Goal: Find specific page/section: Find specific page/section

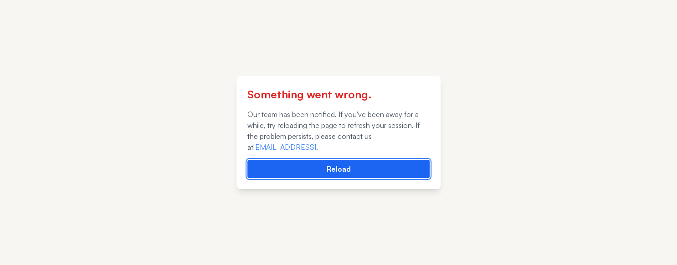
click at [321, 174] on button "Reload" at bounding box center [338, 169] width 182 height 18
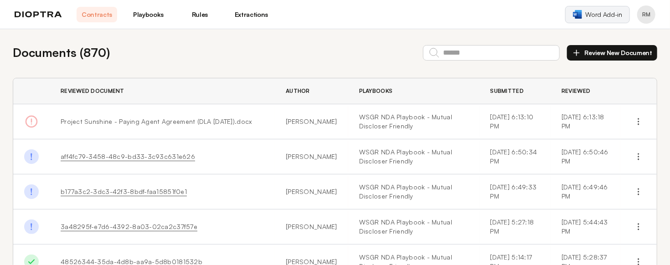
click at [618, 16] on span "Word Add-in" at bounding box center [603, 14] width 36 height 9
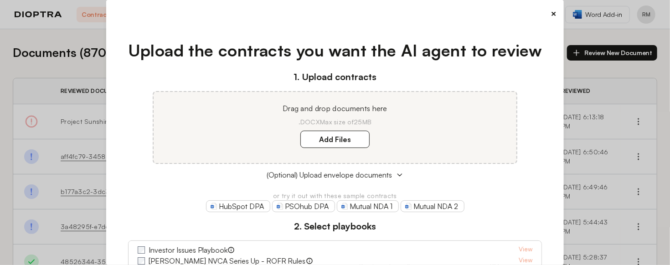
click at [550, 14] on button "×" at bounding box center [553, 13] width 6 height 13
